Goal: Task Accomplishment & Management: Use online tool/utility

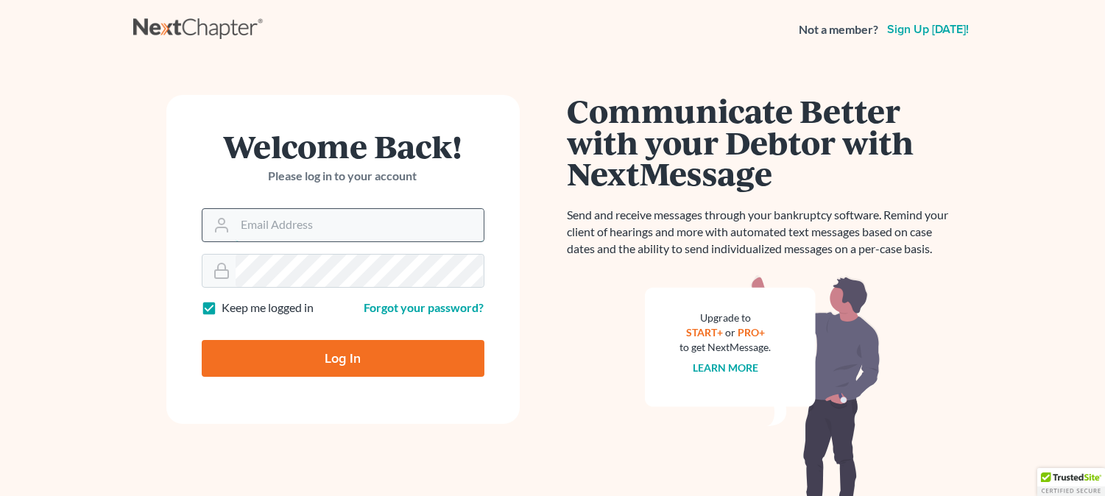
click at [342, 219] on input "Email Address" at bounding box center [360, 225] width 248 height 32
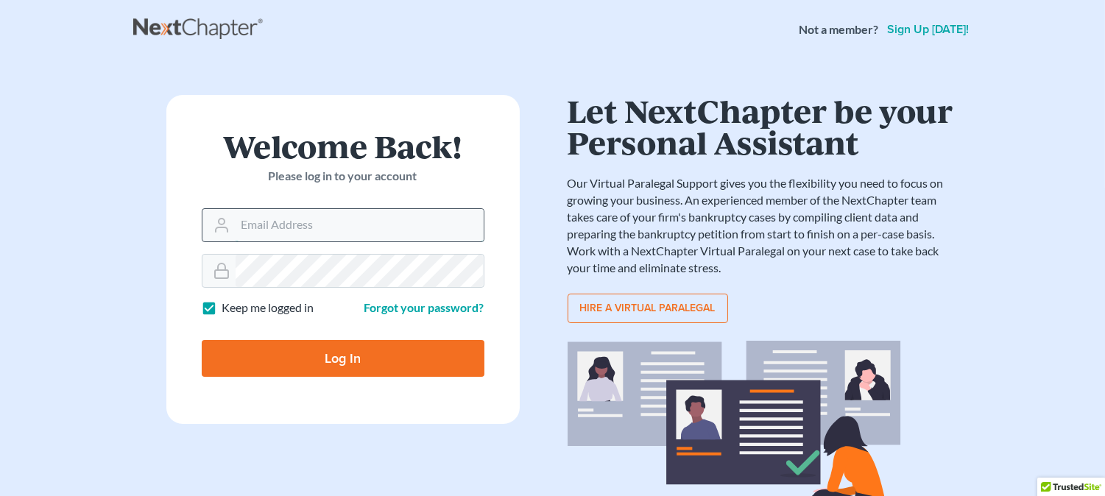
type input "[PERSON_NAME][EMAIL_ADDRESS][DOMAIN_NAME]"
click at [202, 340] on input "Log In" at bounding box center [343, 358] width 283 height 37
type input "Thinking..."
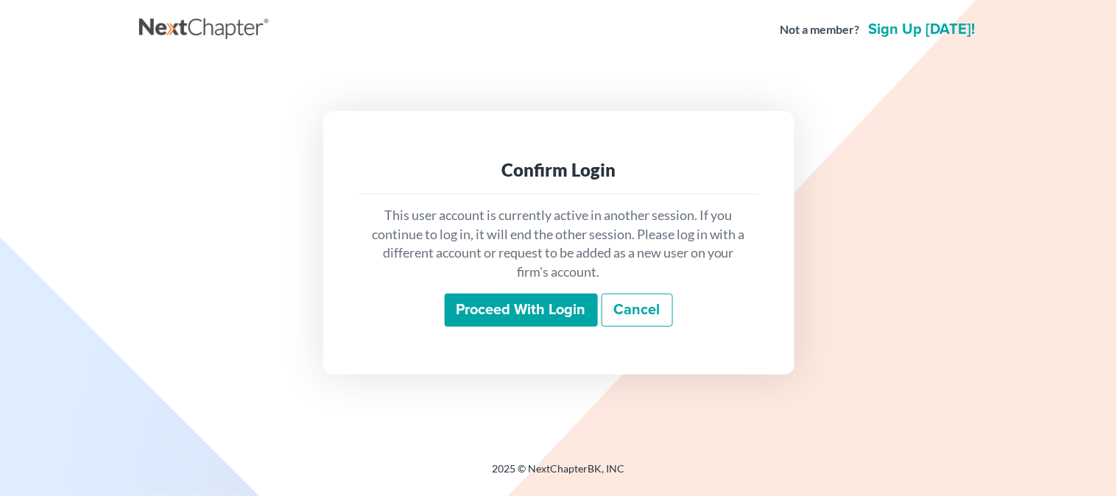
click at [516, 312] on input "Proceed with login" at bounding box center [521, 311] width 153 height 34
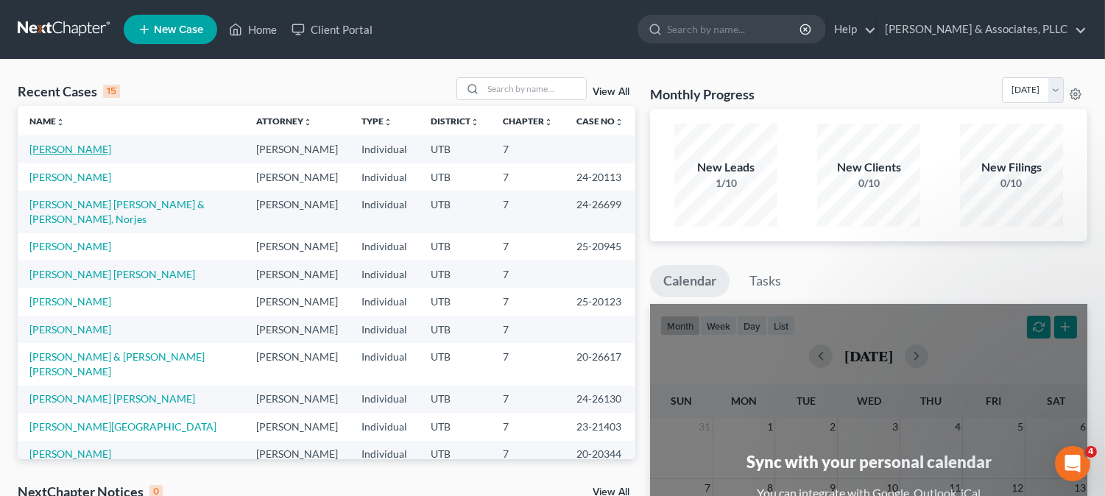
click at [80, 147] on link "Correa, Holvin" at bounding box center [70, 149] width 82 height 13
click at [79, 147] on link "Correa, Holvin" at bounding box center [70, 149] width 82 height 13
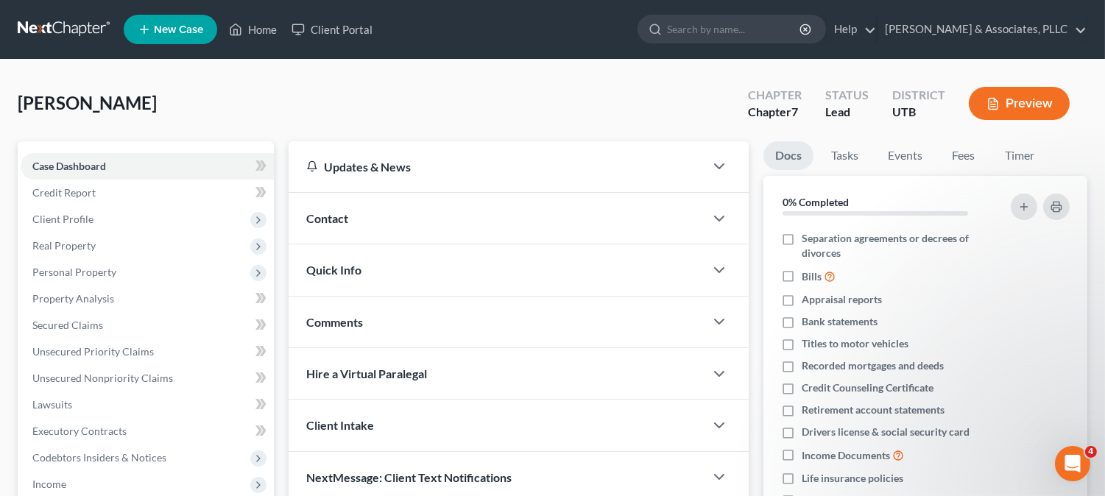
click at [1021, 101] on button "Preview" at bounding box center [1019, 103] width 101 height 33
click at [1024, 99] on button "Preview" at bounding box center [1019, 103] width 101 height 33
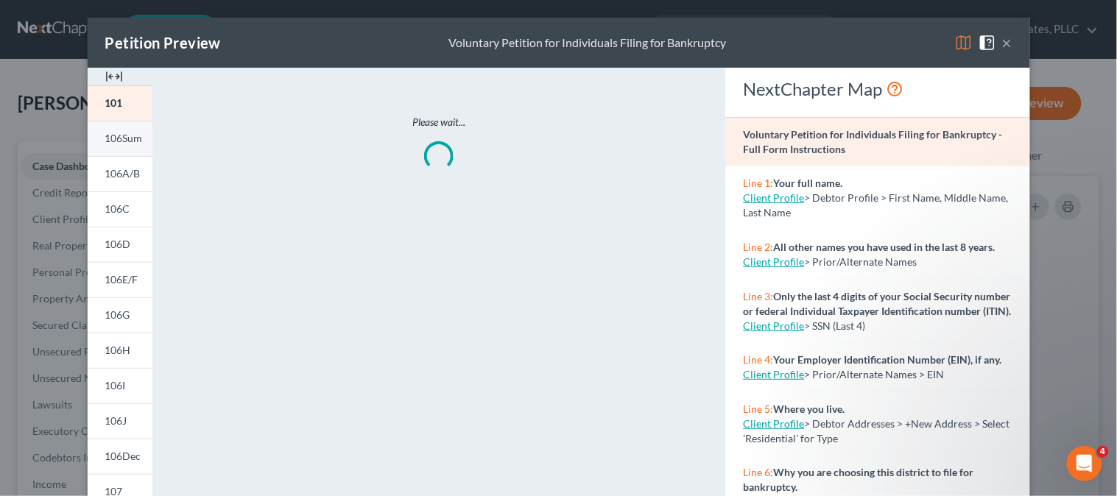
click at [125, 138] on span "106Sum" at bounding box center [124, 138] width 38 height 13
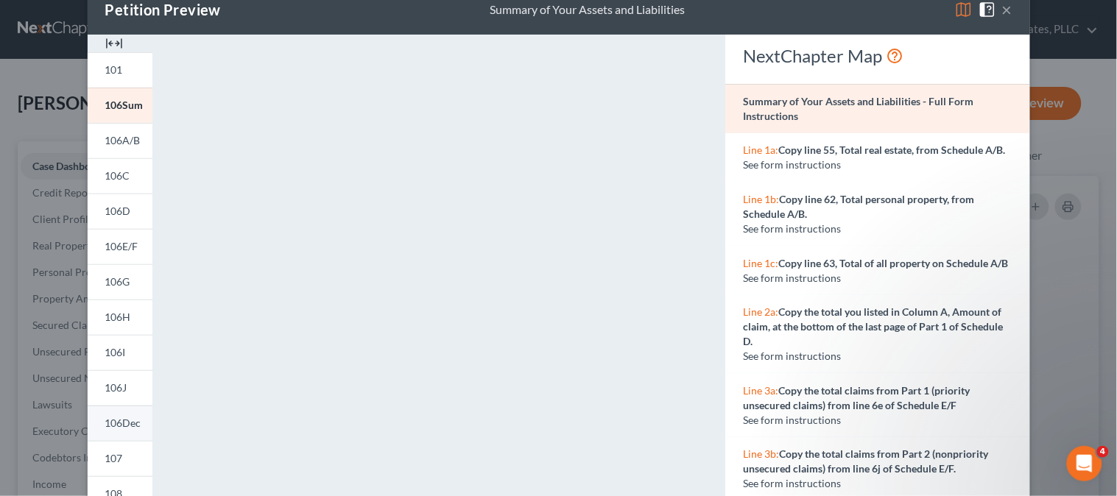
scroll to position [7, 0]
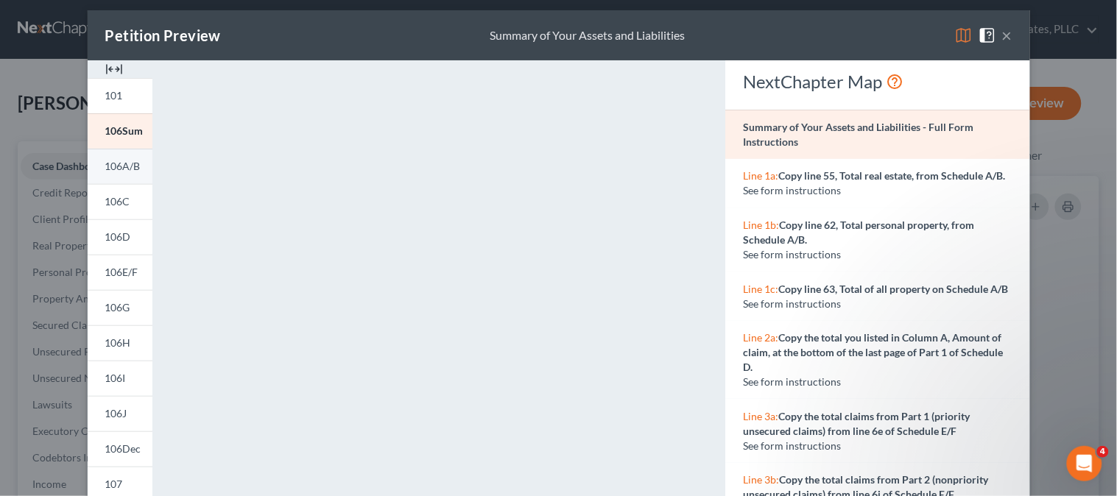
click at [105, 164] on span "106A/B" at bounding box center [122, 166] width 35 height 13
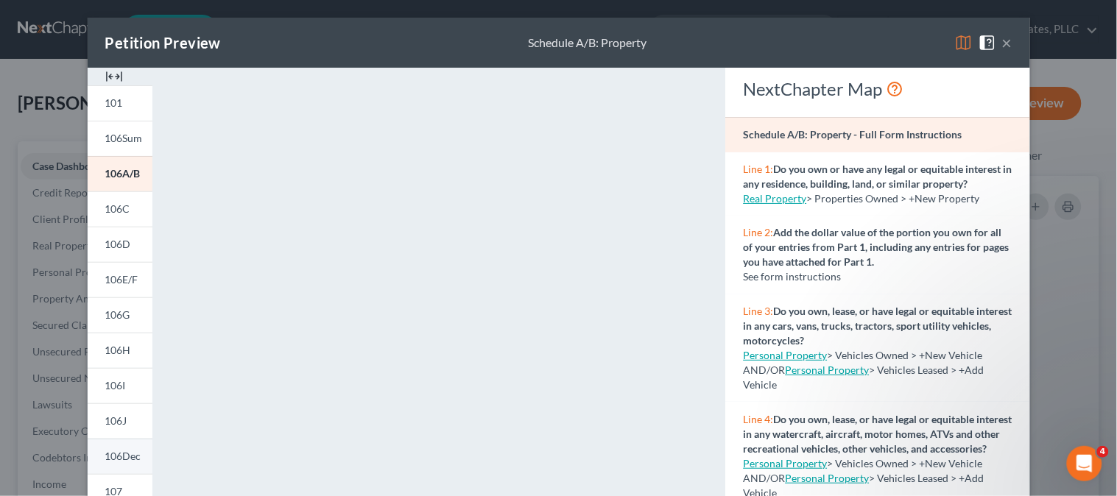
scroll to position [82, 0]
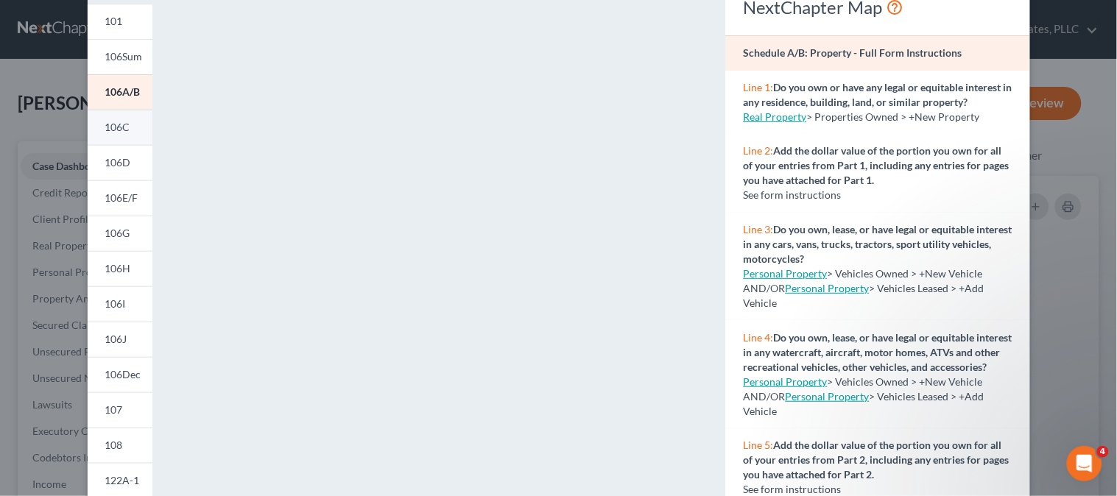
click at [105, 127] on span "106C" at bounding box center [117, 127] width 25 height 13
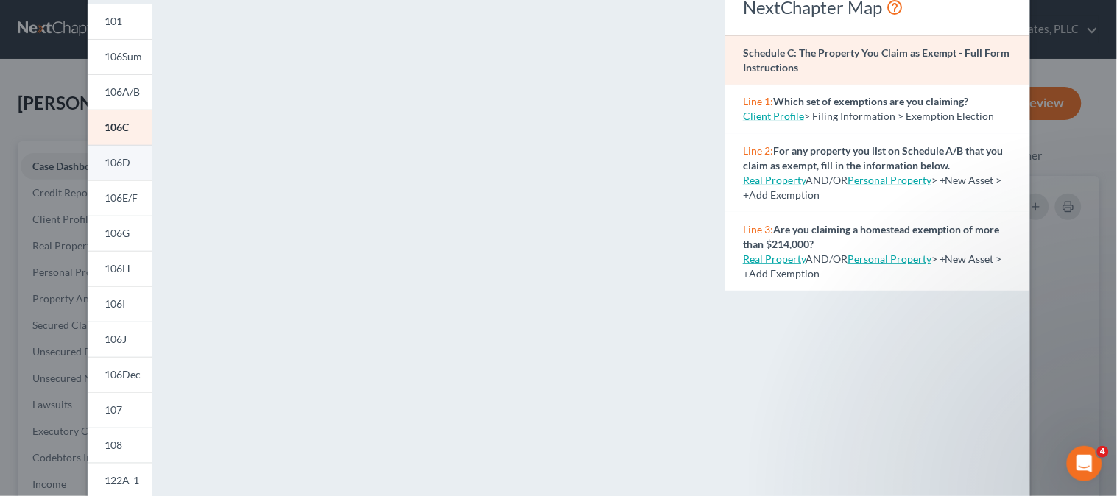
click at [110, 166] on span "106D" at bounding box center [118, 162] width 26 height 13
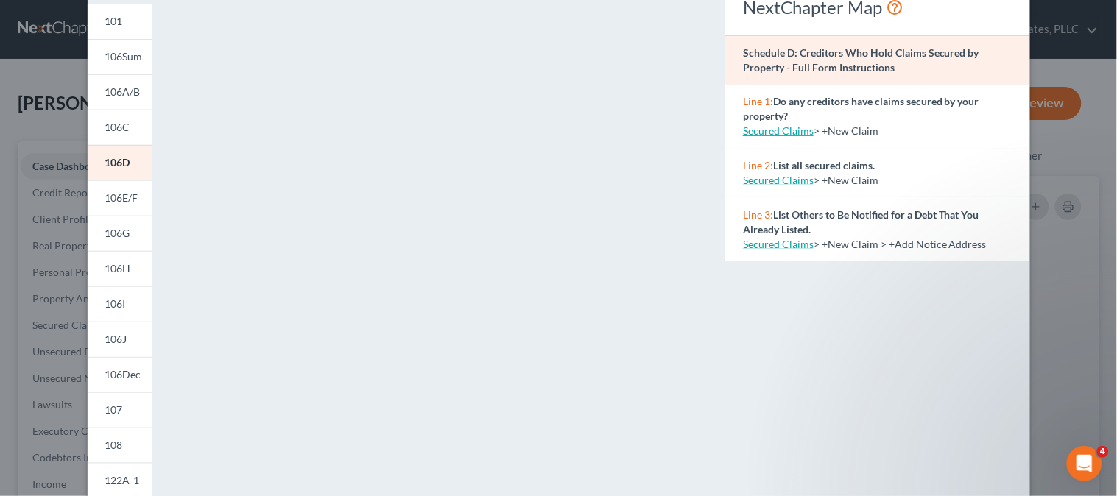
scroll to position [163, 0]
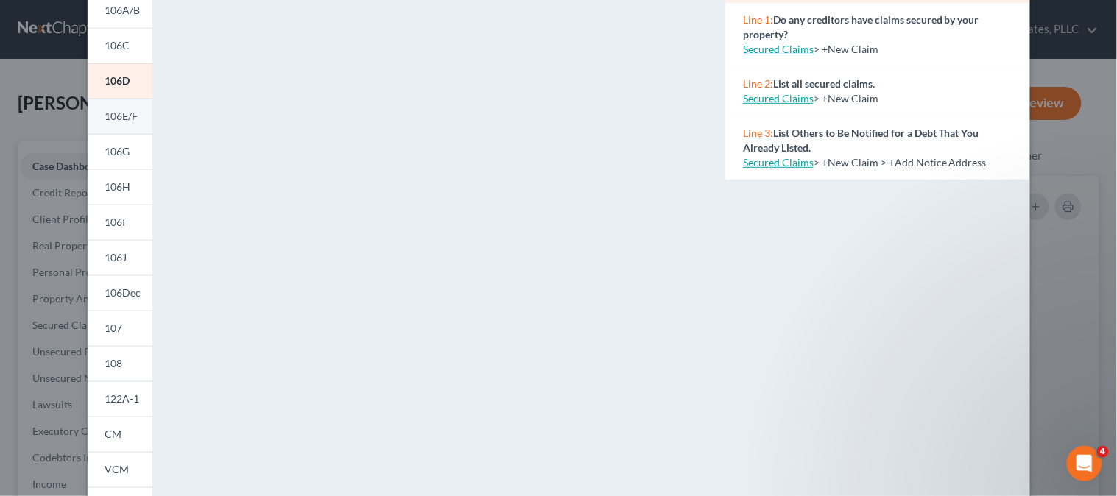
click at [120, 121] on span "106E/F" at bounding box center [121, 116] width 33 height 13
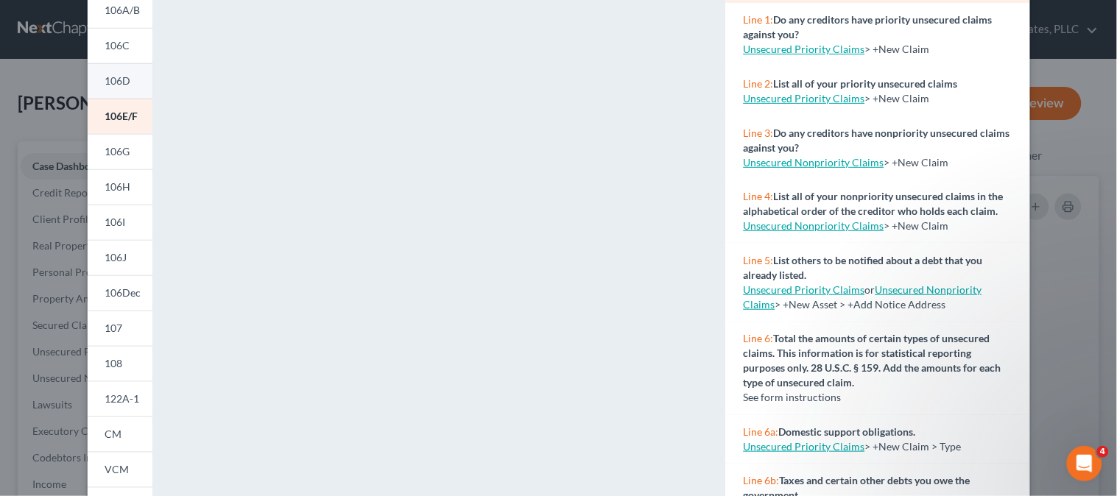
click at [113, 81] on span "106D" at bounding box center [118, 80] width 26 height 13
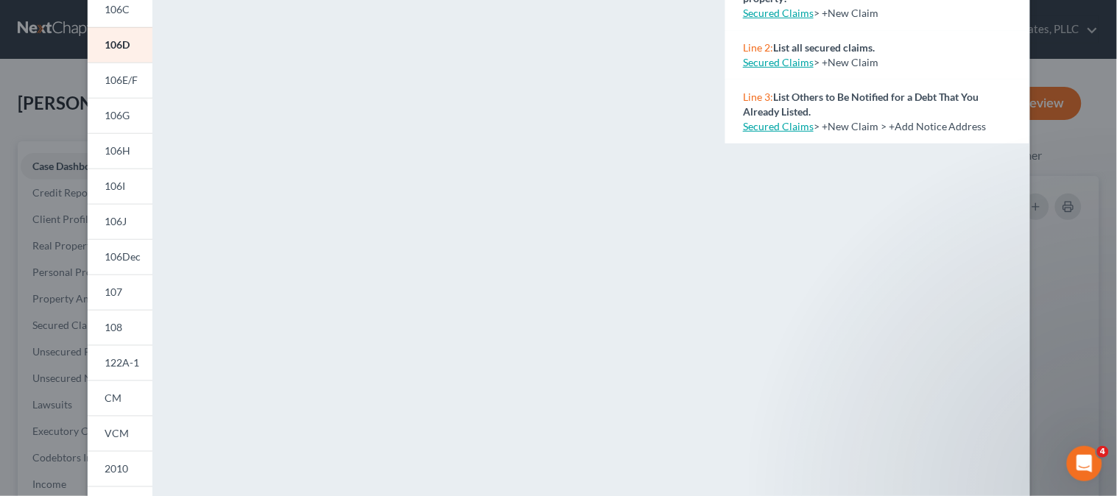
scroll to position [171, 0]
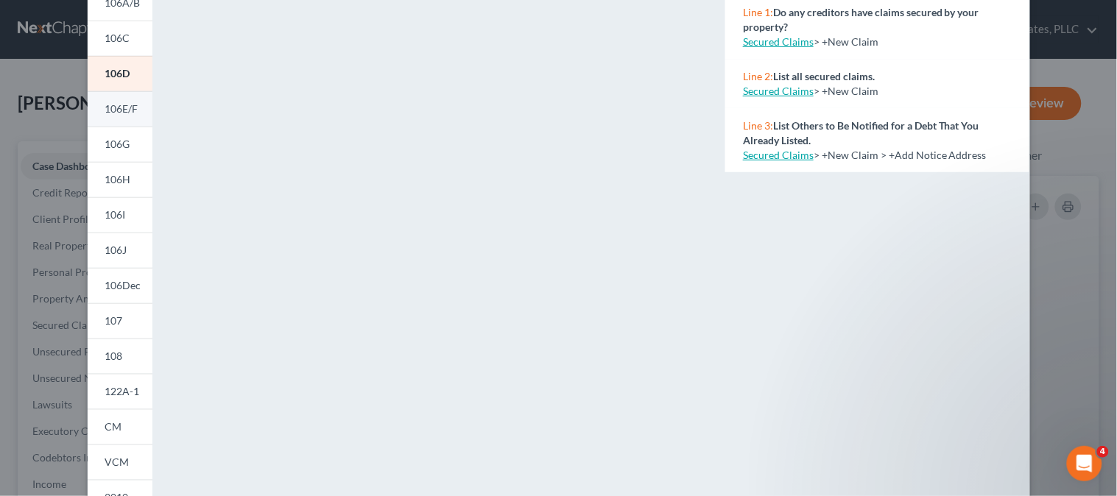
click at [121, 101] on link "106E/F" at bounding box center [120, 108] width 65 height 35
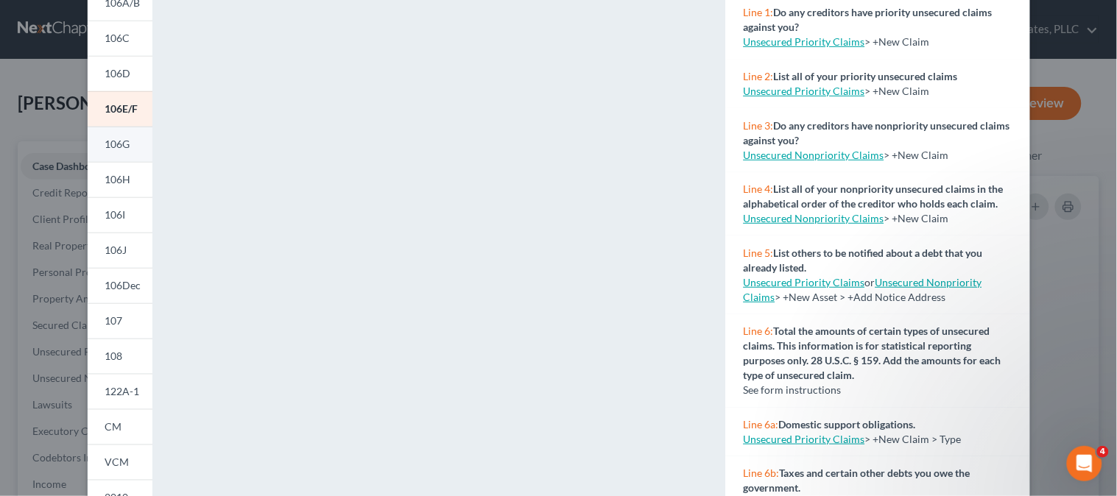
click at [112, 141] on span "106G" at bounding box center [117, 144] width 25 height 13
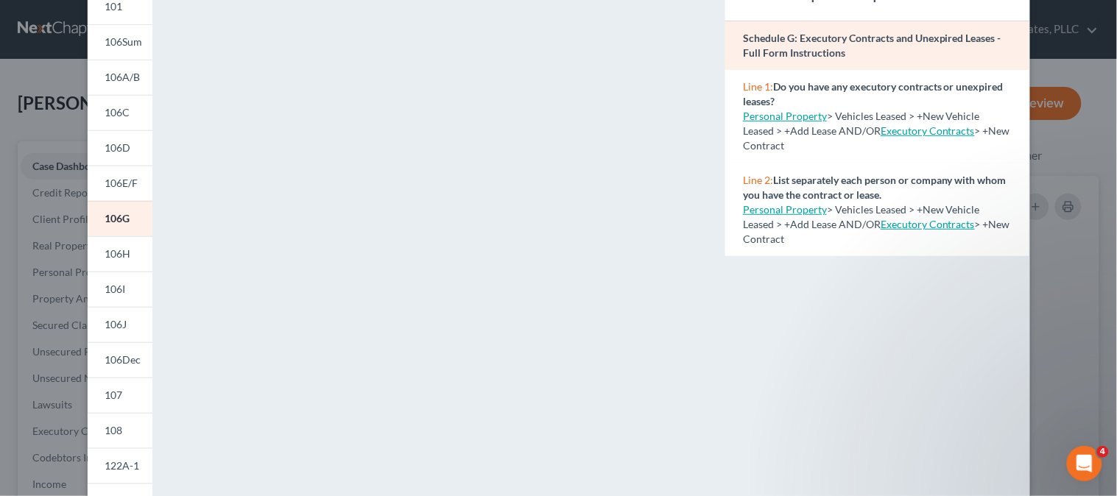
scroll to position [89, 0]
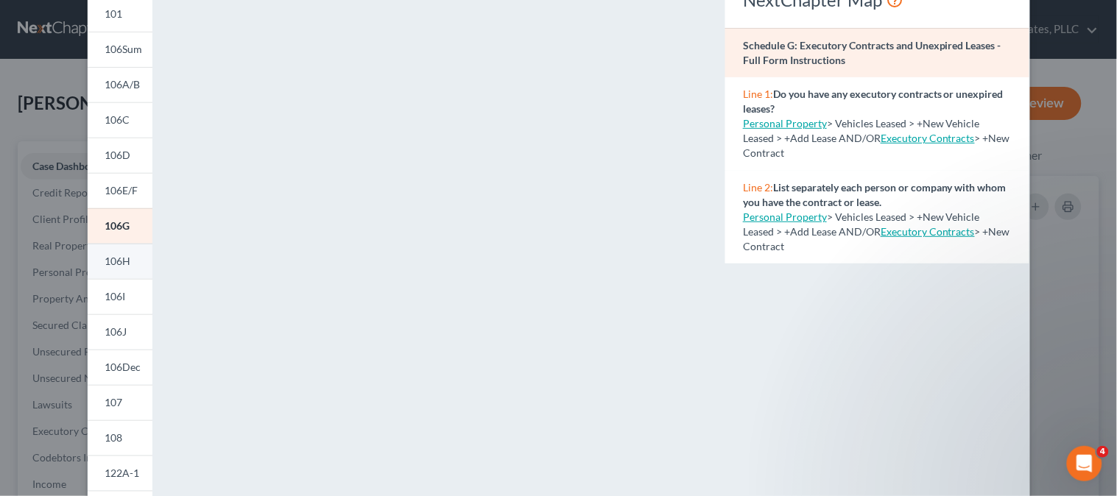
click at [110, 258] on span "106H" at bounding box center [118, 261] width 26 height 13
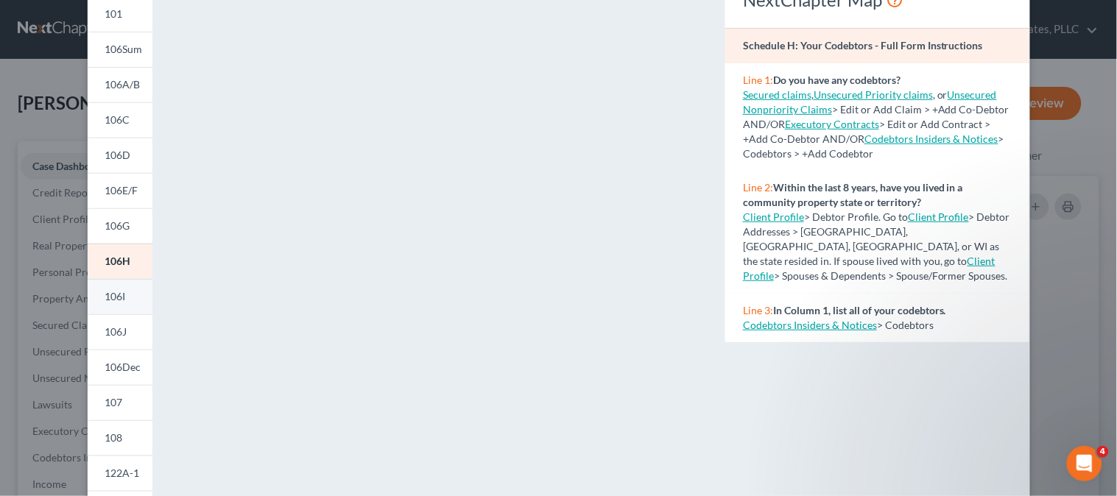
click at [109, 297] on span "106I" at bounding box center [115, 296] width 21 height 13
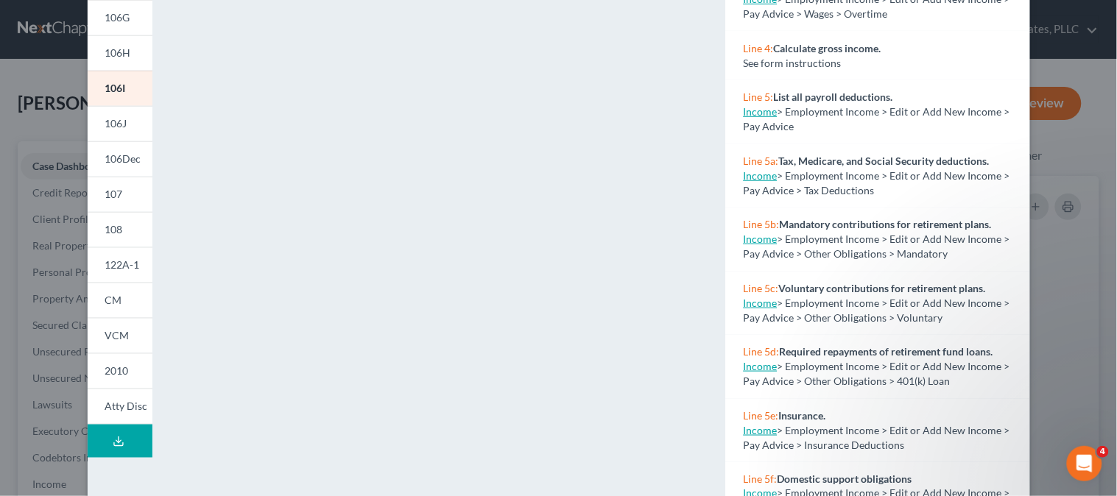
scroll to position [334, 0]
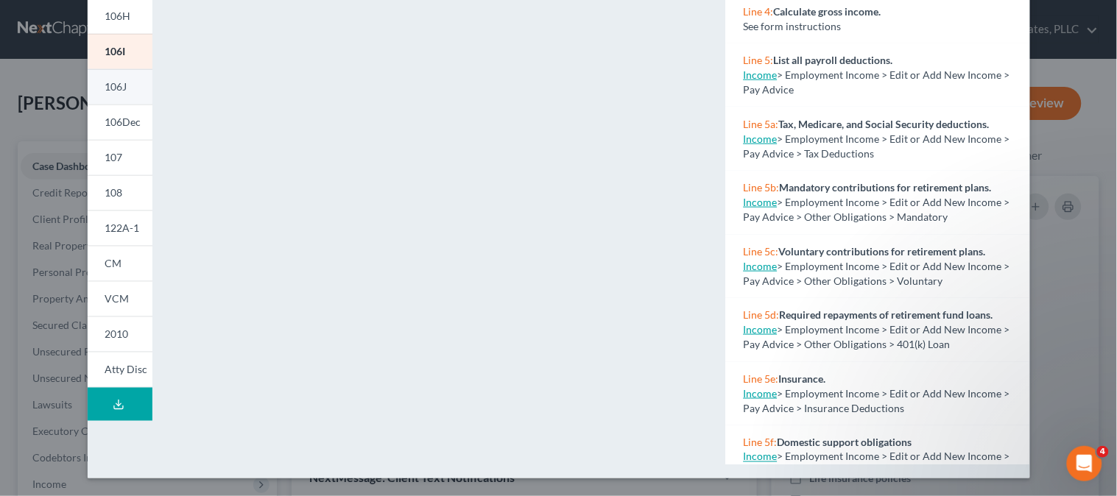
click at [116, 85] on span "106J" at bounding box center [116, 86] width 22 height 13
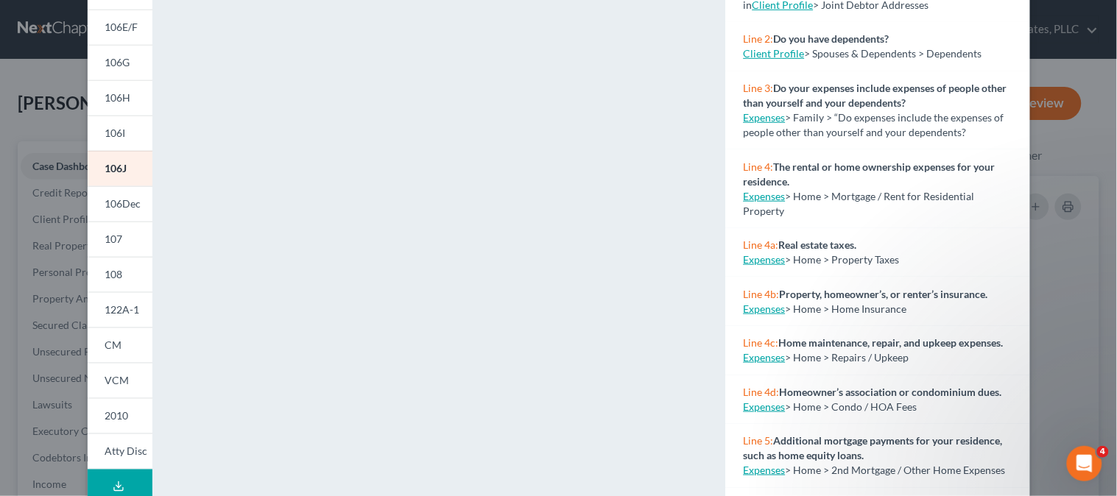
scroll to position [89, 0]
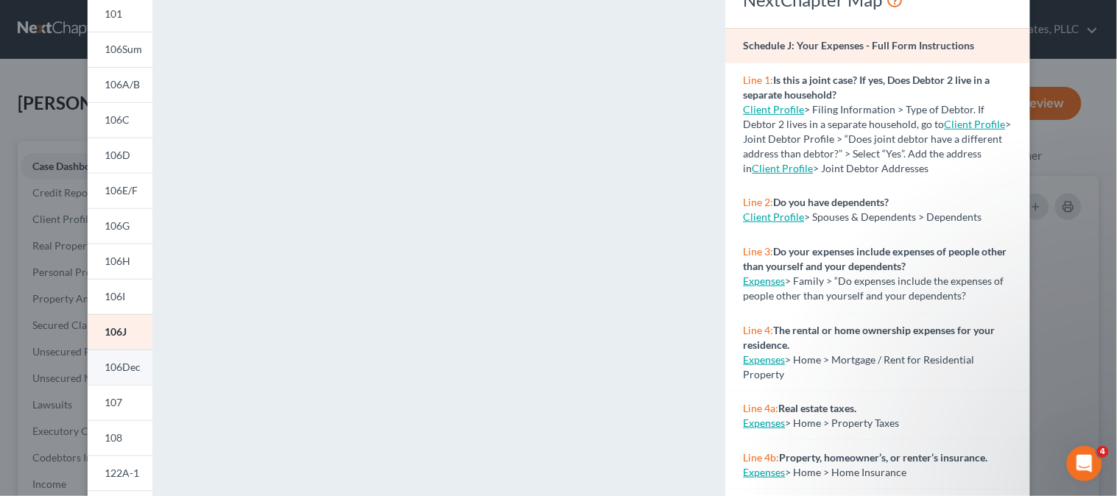
click at [112, 364] on span "106Dec" at bounding box center [123, 367] width 36 height 13
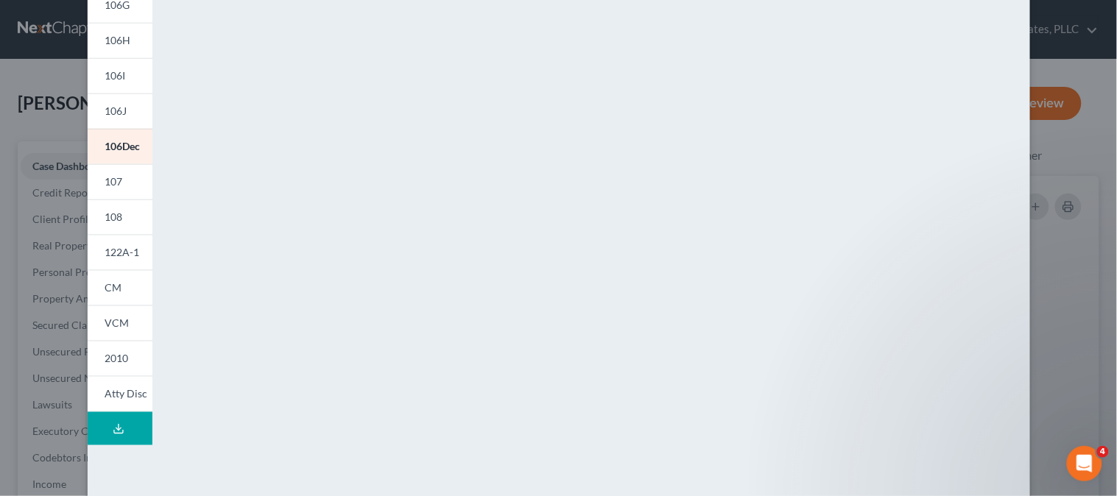
scroll to position [334, 0]
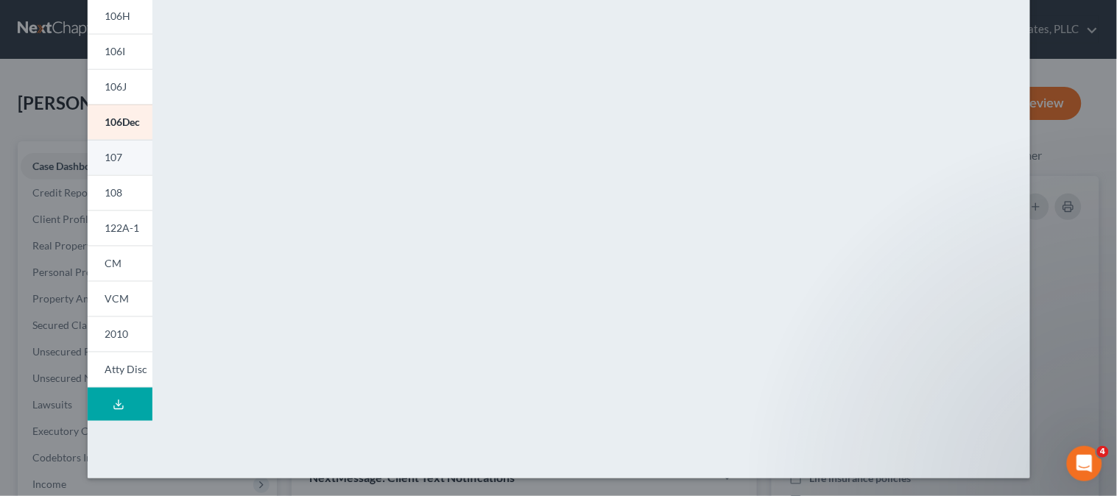
click at [121, 153] on link "107" at bounding box center [120, 157] width 65 height 35
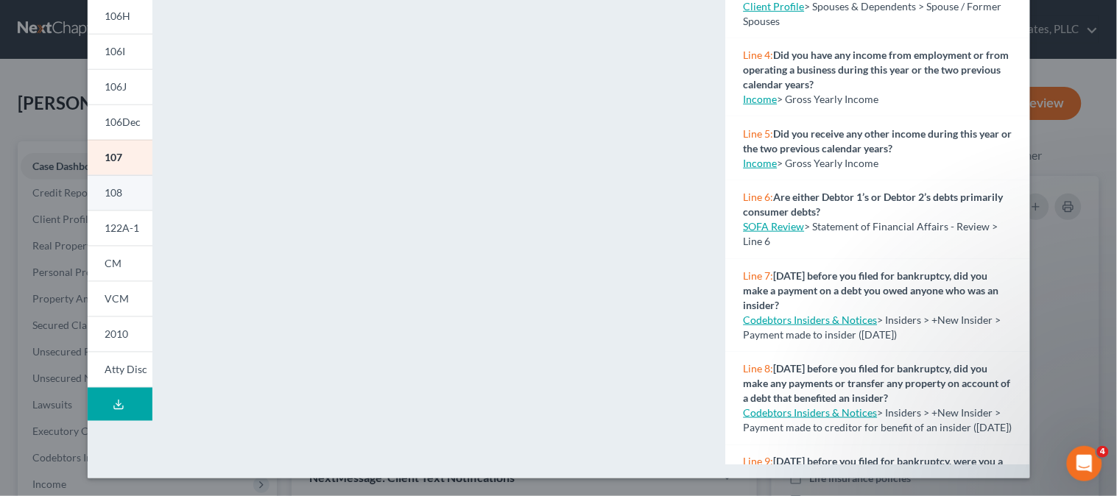
click at [105, 186] on span "108" at bounding box center [114, 192] width 18 height 13
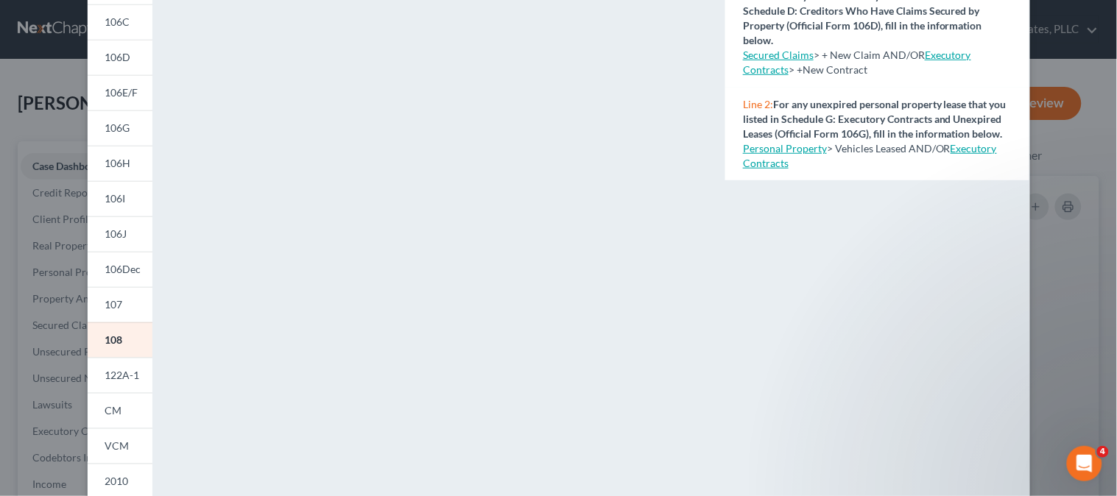
scroll to position [171, 0]
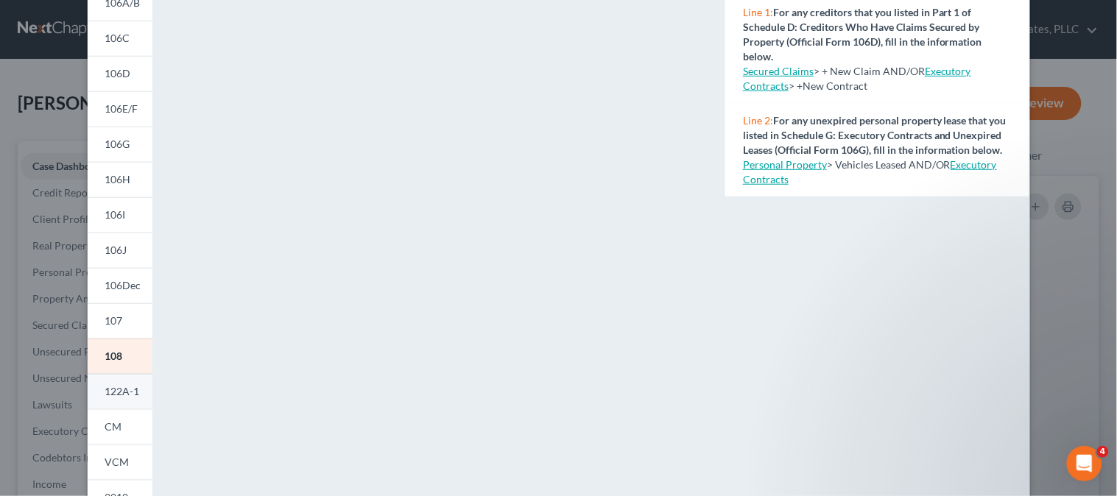
click at [105, 396] on span "122A-1" at bounding box center [122, 391] width 35 height 13
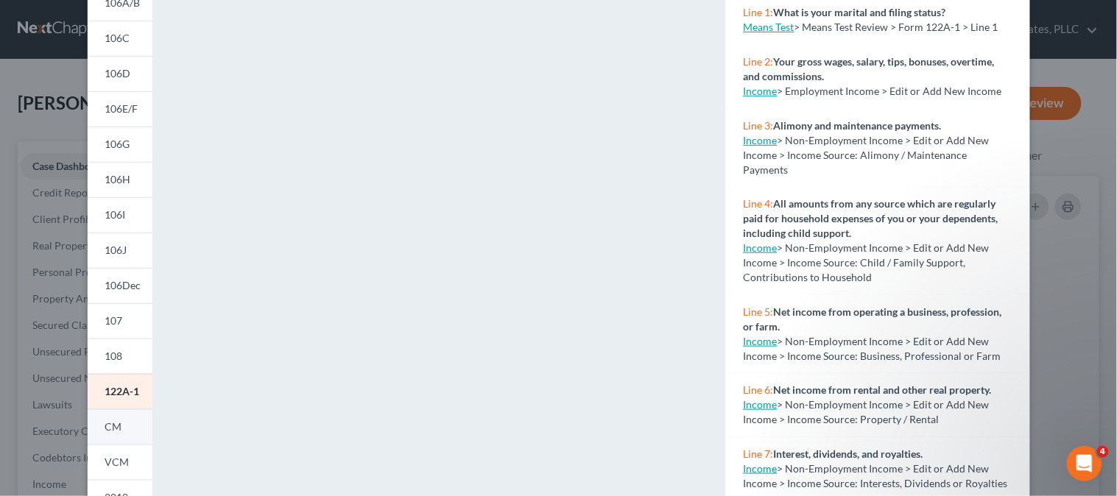
click at [109, 430] on span "CM" at bounding box center [113, 426] width 17 height 13
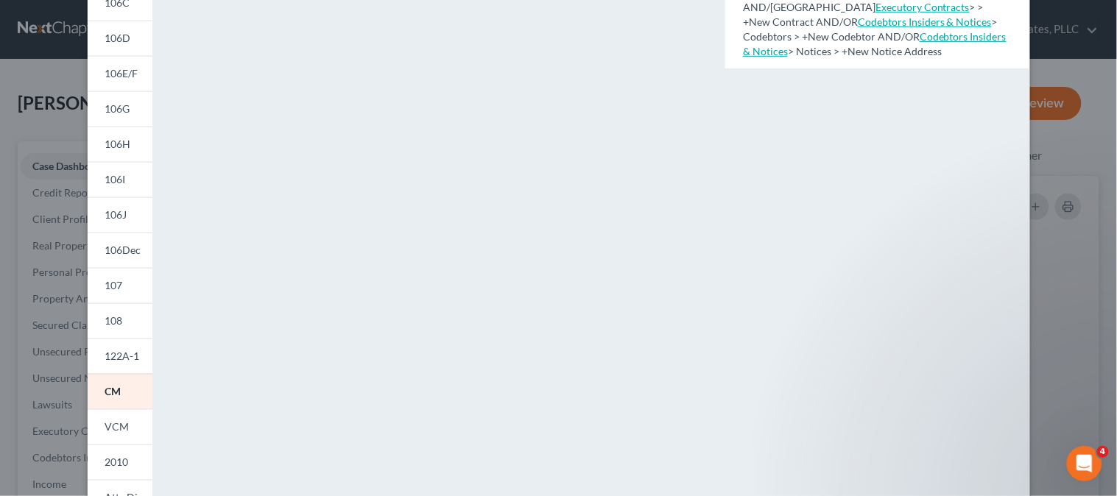
scroll to position [245, 0]
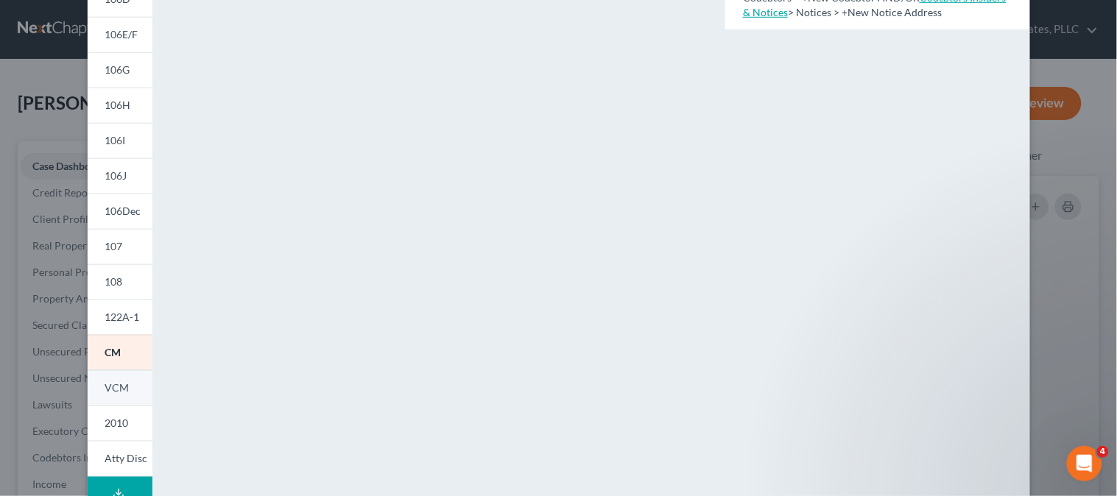
click at [116, 384] on span "VCM" at bounding box center [117, 387] width 24 height 13
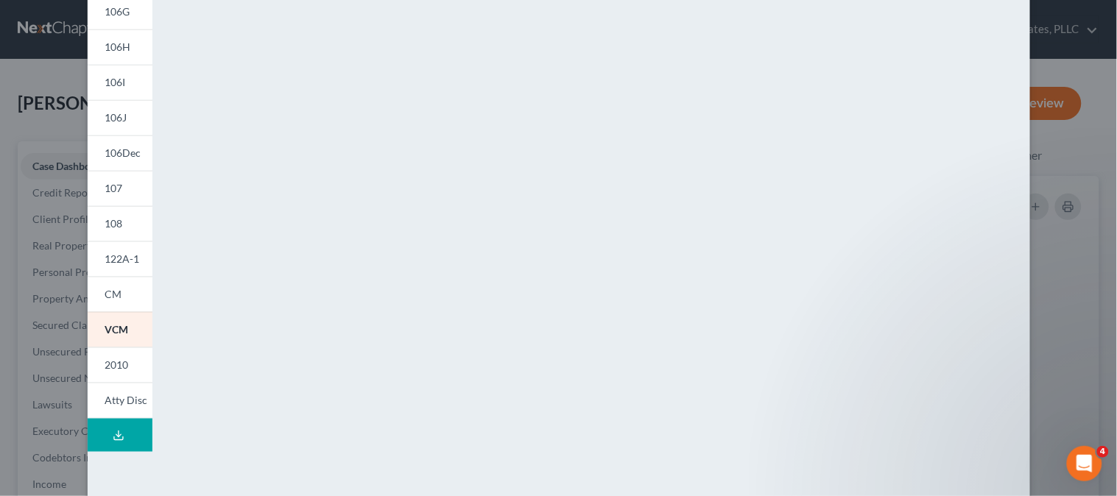
scroll to position [327, 0]
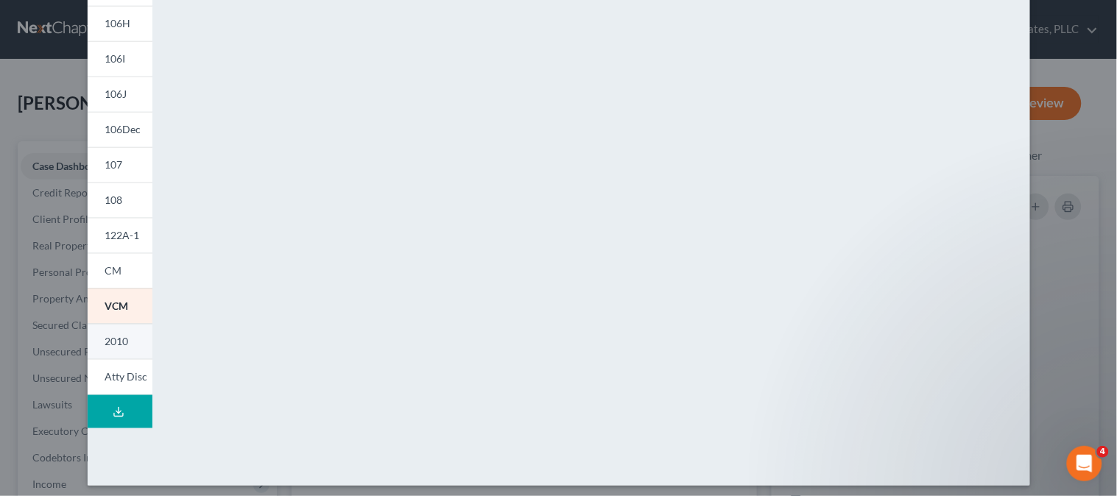
click at [110, 337] on span "2010" at bounding box center [117, 341] width 24 height 13
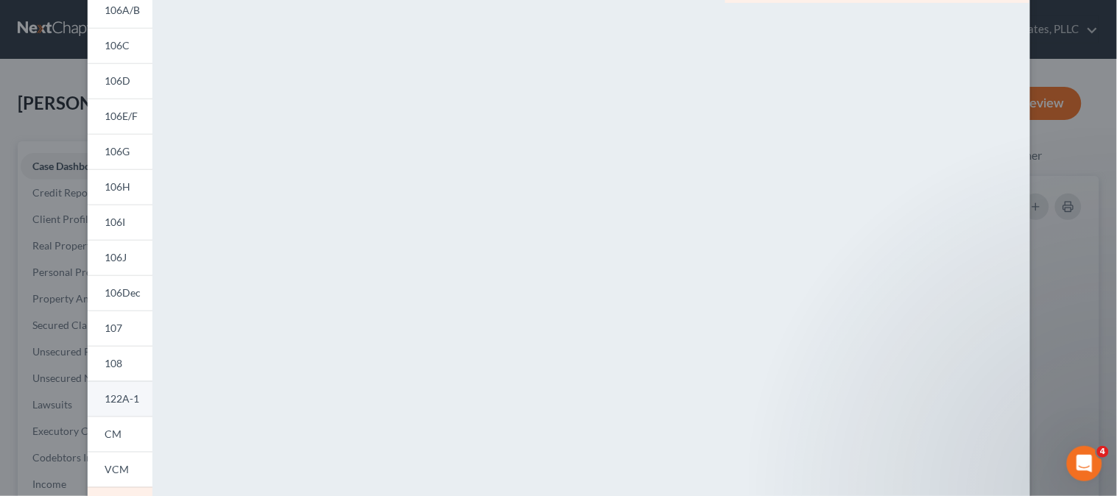
scroll to position [245, 0]
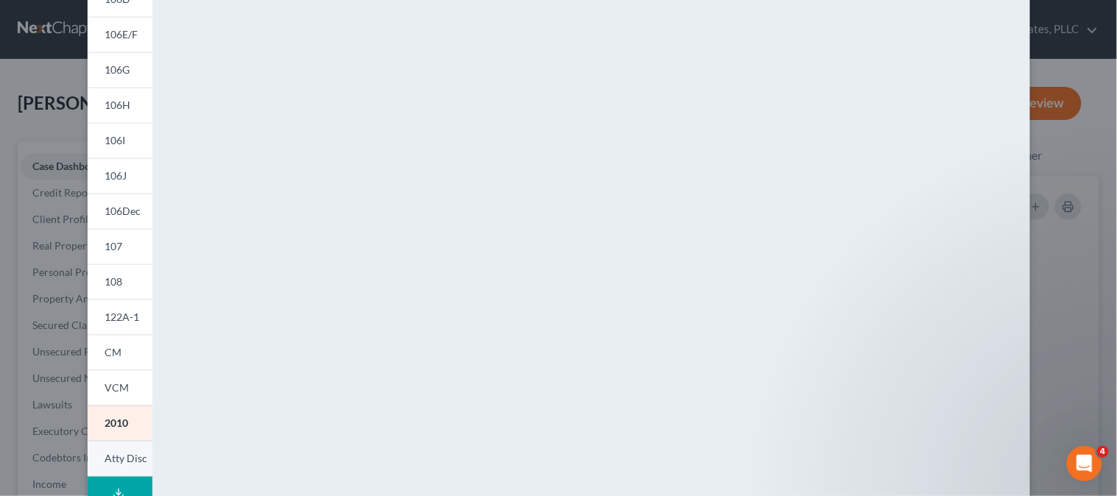
click at [109, 457] on span "Atty Disc" at bounding box center [126, 458] width 43 height 13
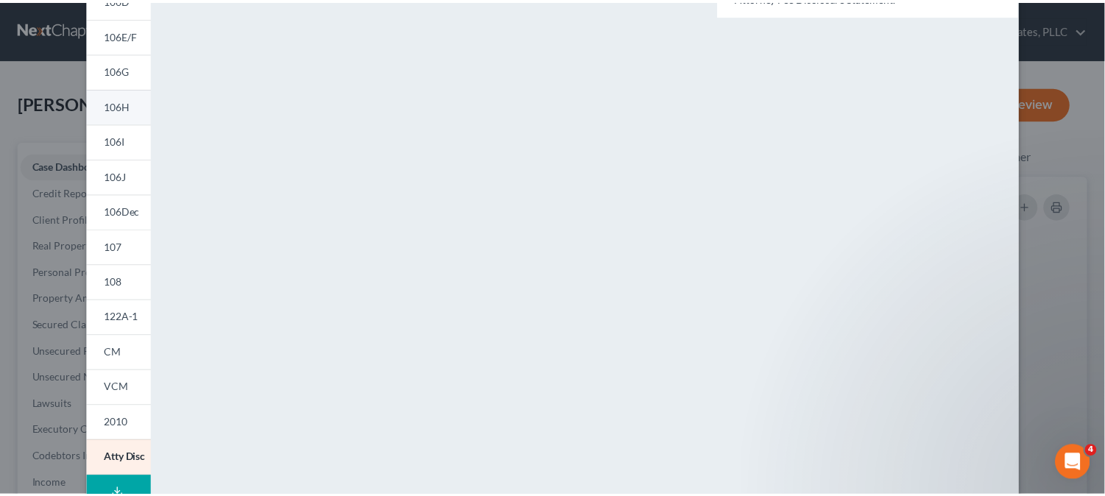
scroll to position [0, 0]
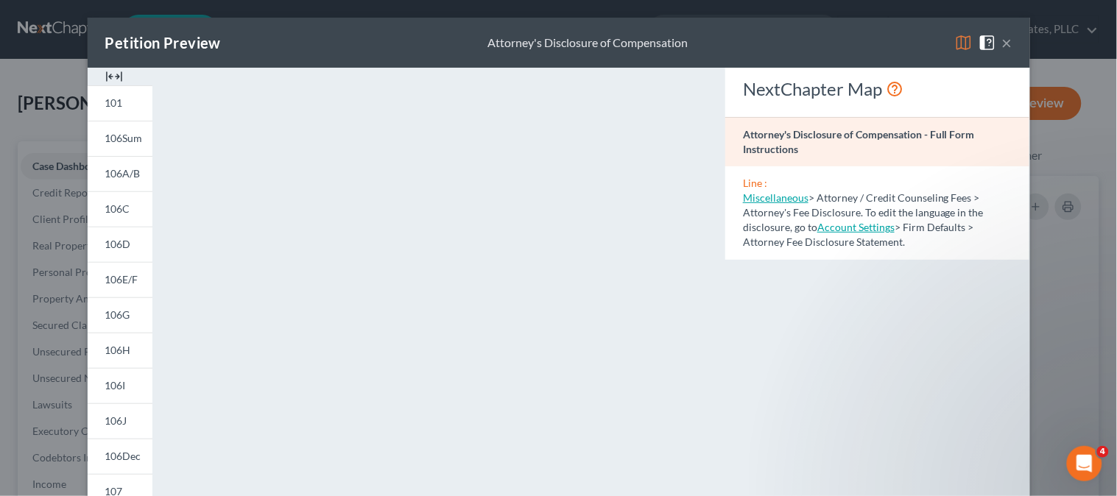
click at [52, 126] on div "Petition Preview Attorney's Disclosure of Compensation × 101 106Sum 106A/B 106C…" at bounding box center [558, 248] width 1117 height 496
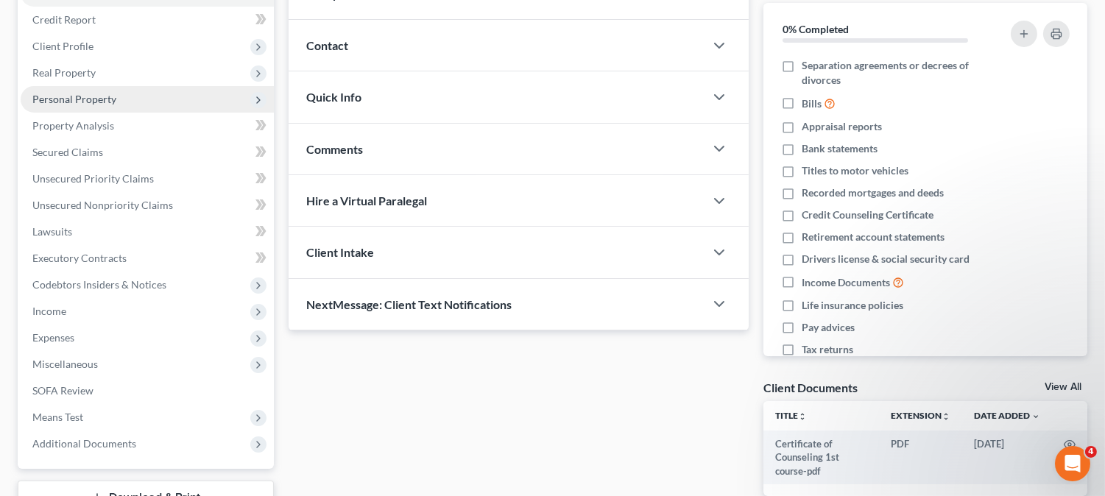
scroll to position [245, 0]
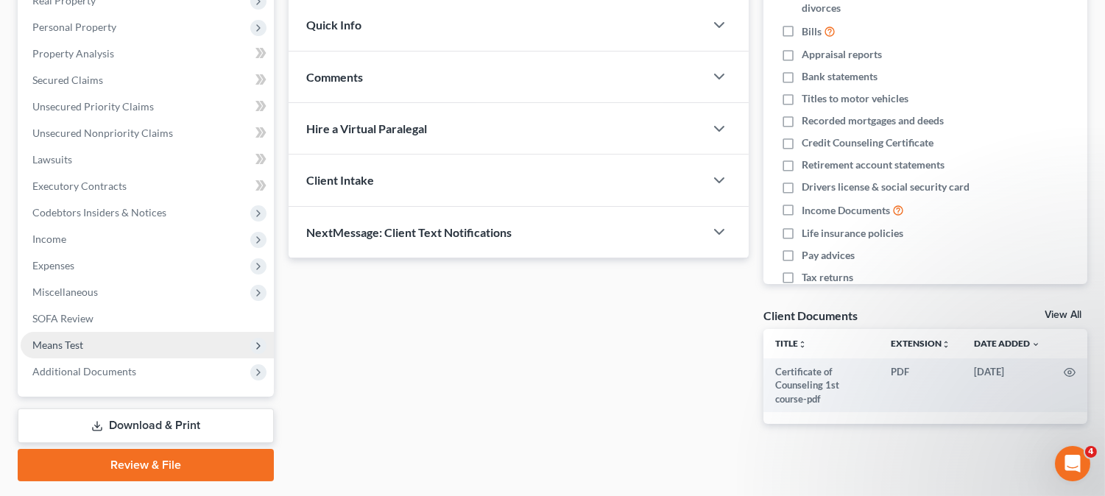
click at [89, 344] on span "Means Test" at bounding box center [147, 345] width 253 height 27
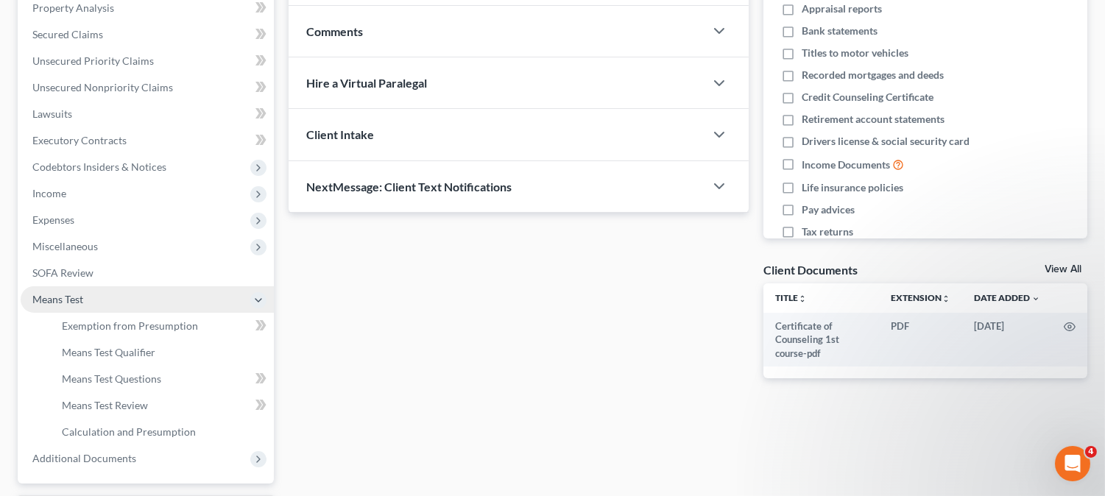
scroll to position [327, 0]
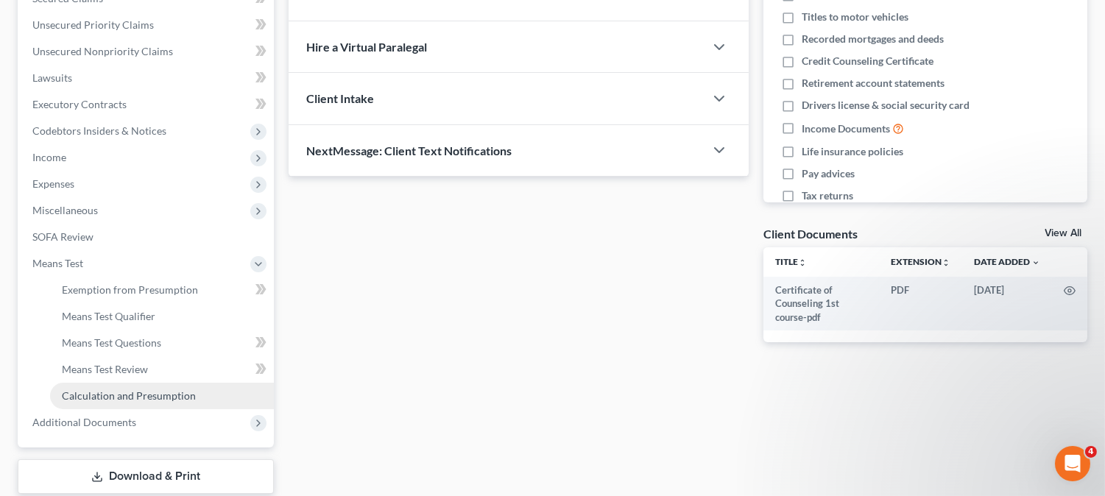
click at [145, 392] on span "Calculation and Presumption" at bounding box center [129, 396] width 134 height 13
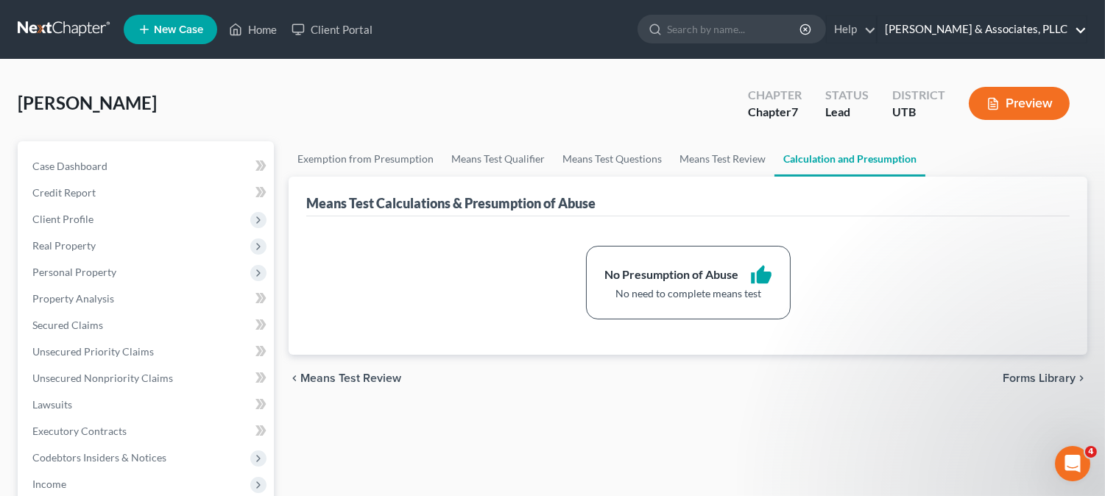
click at [1072, 28] on link "Jose A. Loayza & Associates, PLLC" at bounding box center [982, 29] width 209 height 27
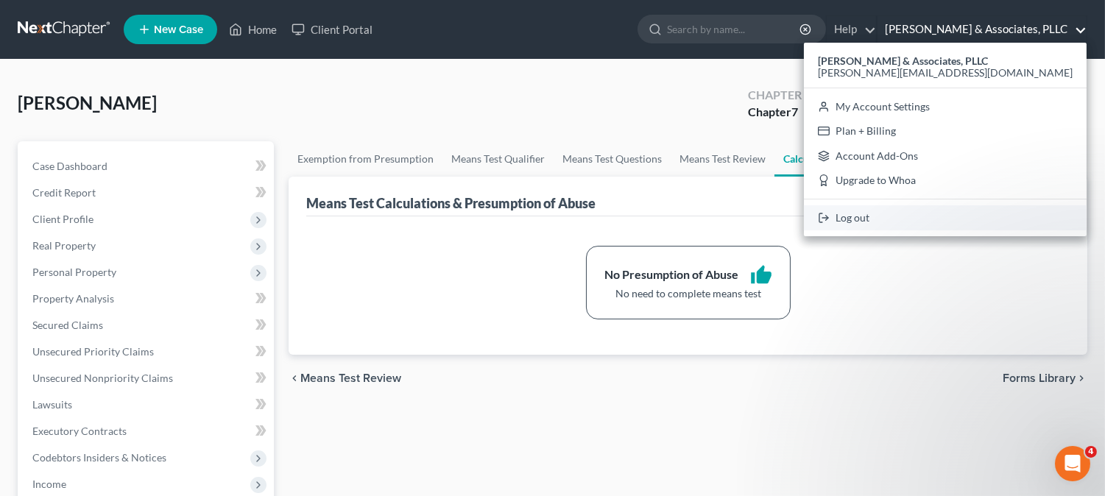
click at [962, 217] on link "Log out" at bounding box center [945, 217] width 283 height 25
